Goal: Information Seeking & Learning: Learn about a topic

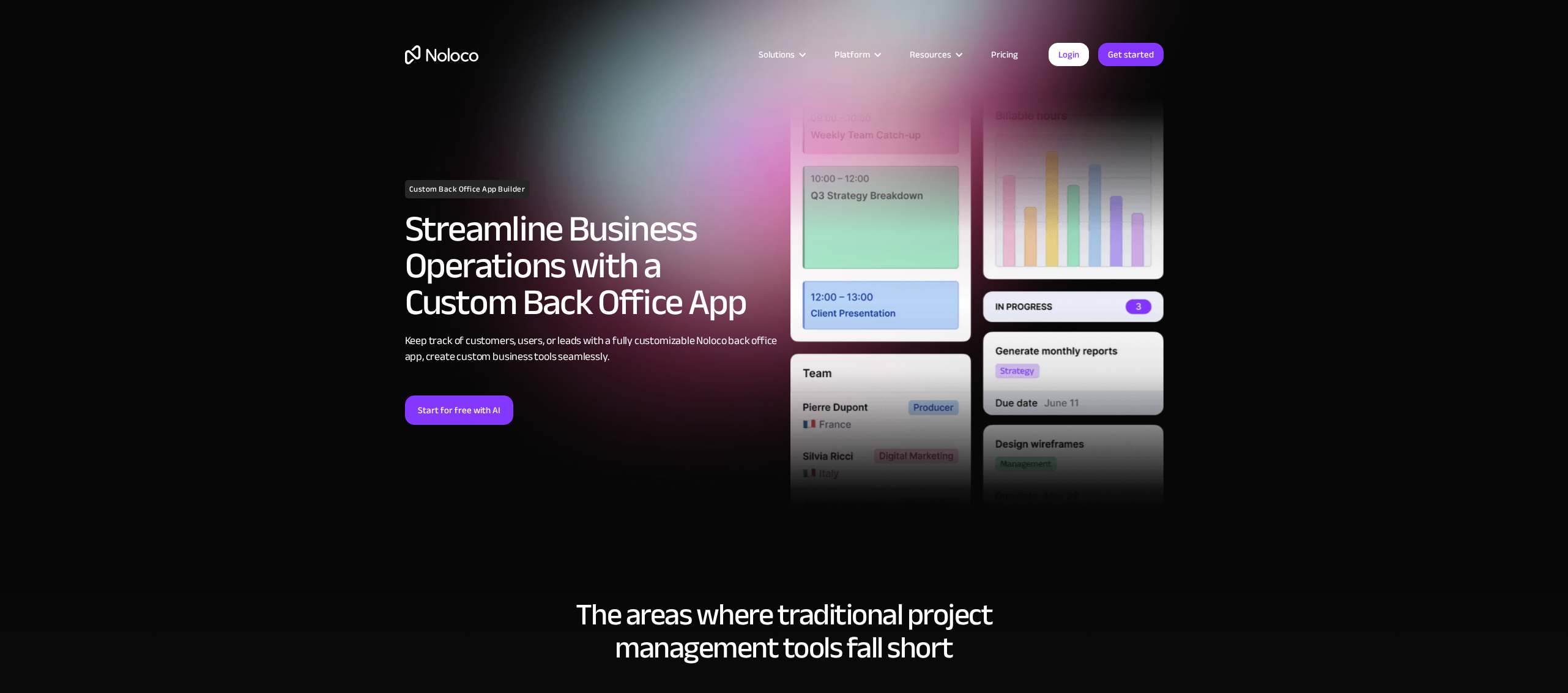
click at [1024, 53] on link "Pricing" at bounding box center [1004, 55] width 58 height 16
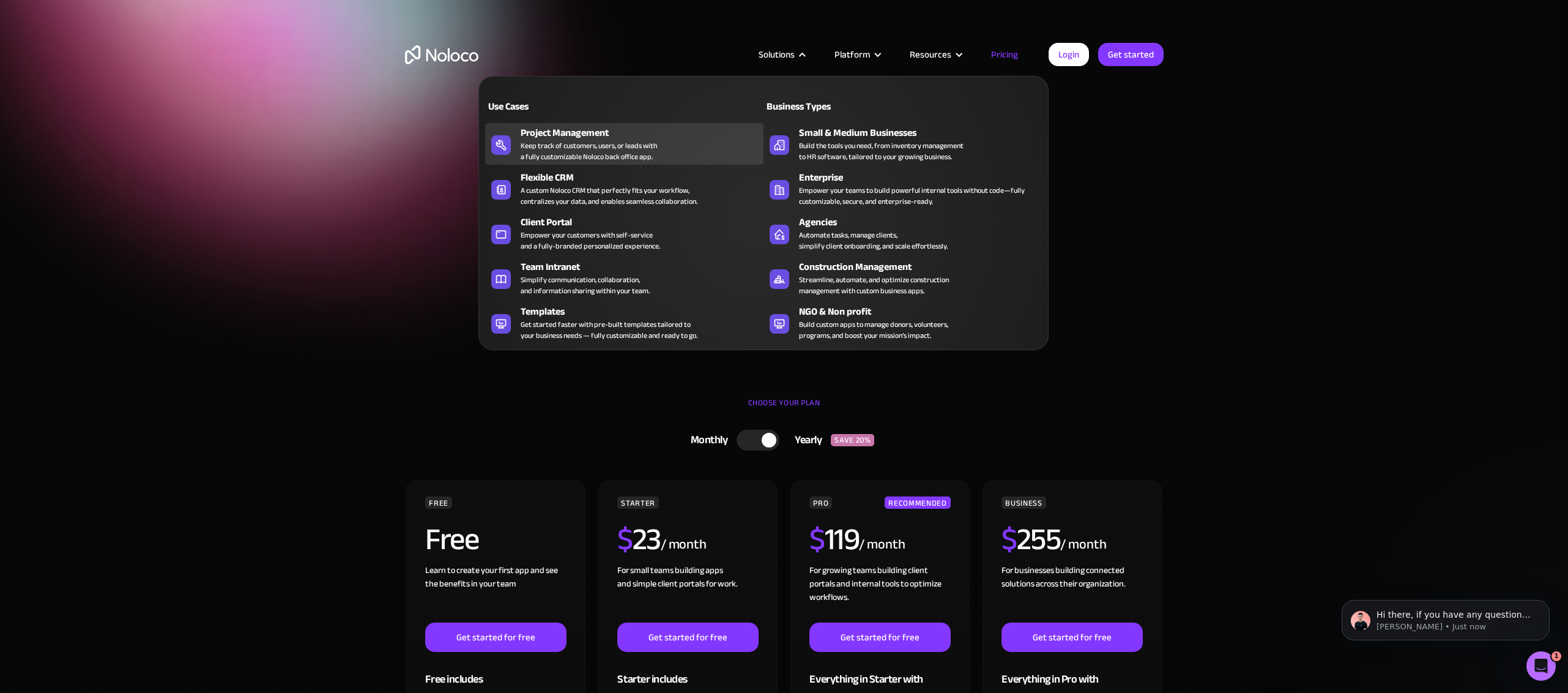
click at [599, 134] on div "Project Management" at bounding box center [645, 133] width 249 height 15
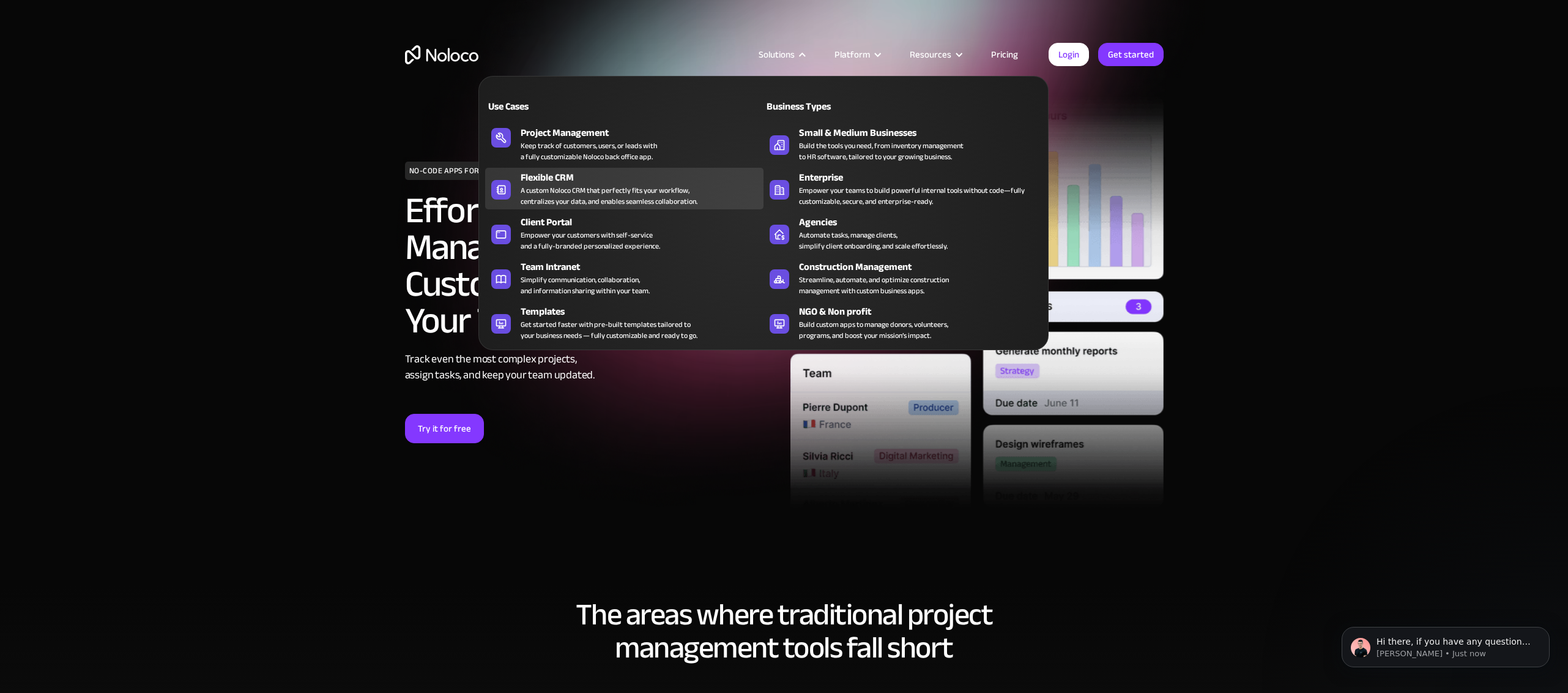
click at [565, 203] on div "A custom Noloco CRM that perfectly fits your workflow, centralizes your data, a…" at bounding box center [609, 195] width 177 height 22
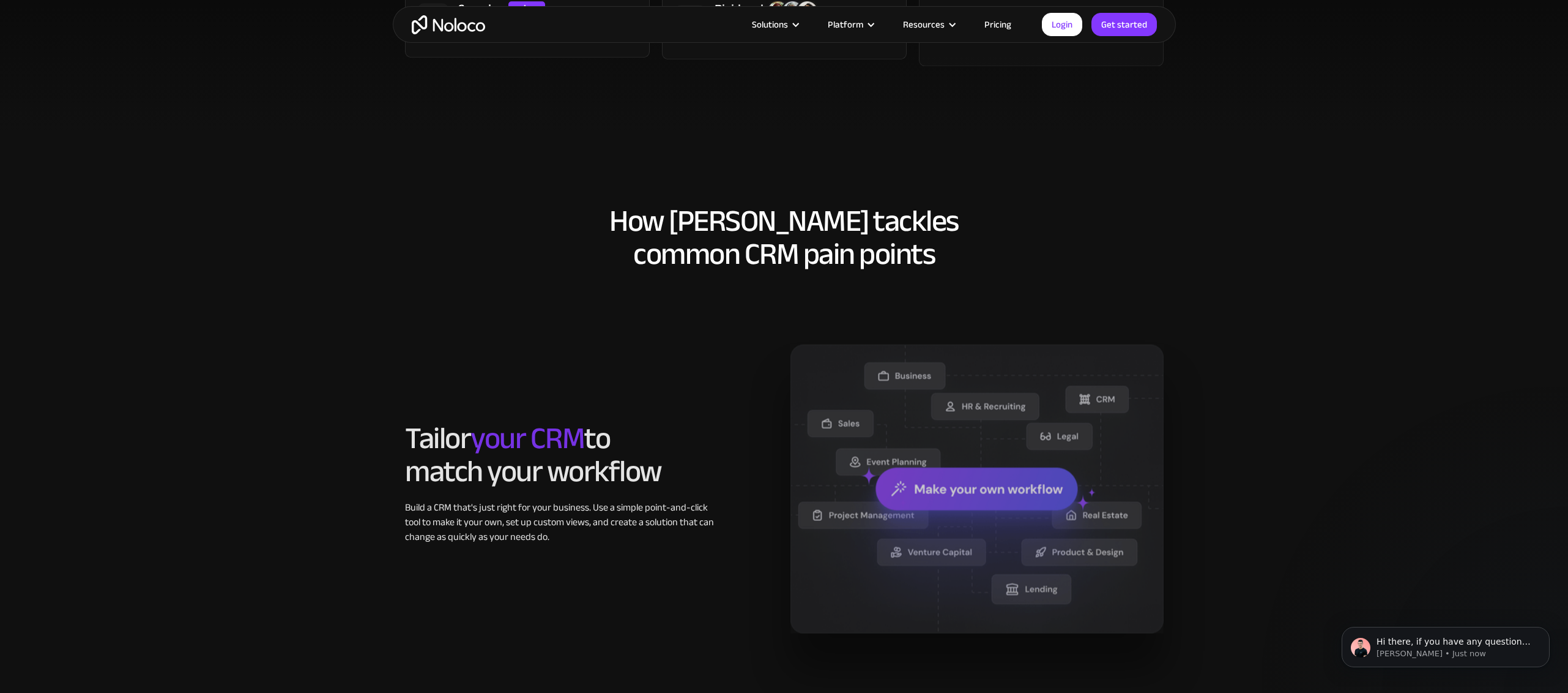
scroll to position [1038, 0]
